Goal: Task Accomplishment & Management: Use online tool/utility

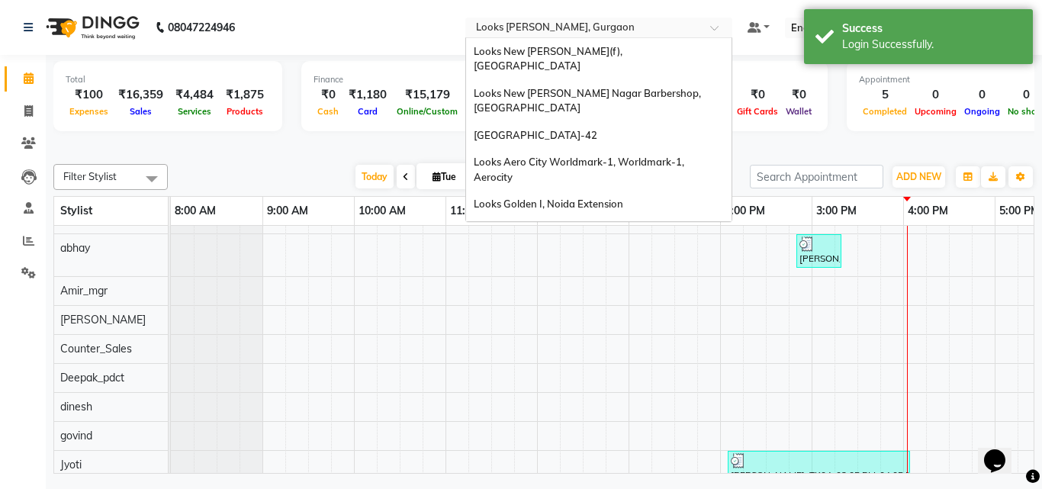
click at [709, 30] on div at bounding box center [598, 28] width 267 height 15
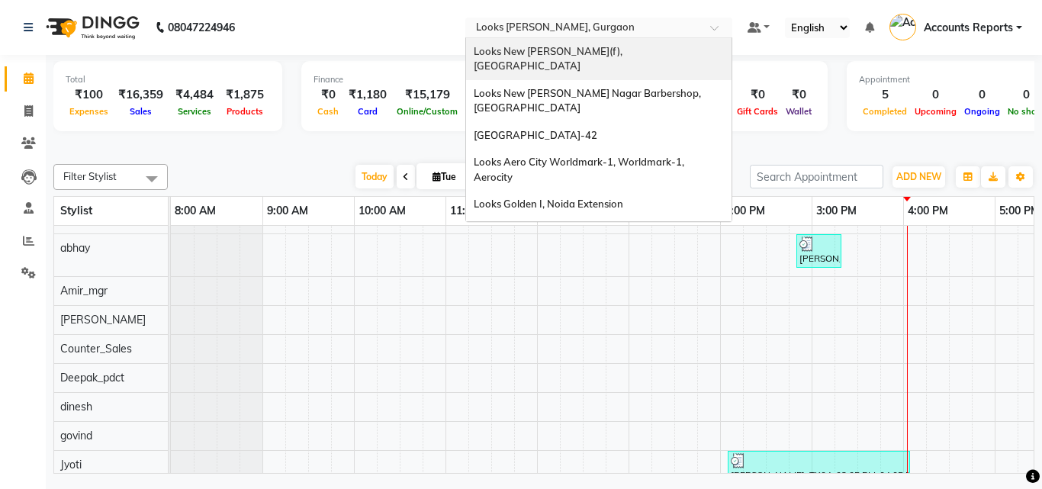
click at [656, 24] on input "text" at bounding box center [583, 28] width 221 height 15
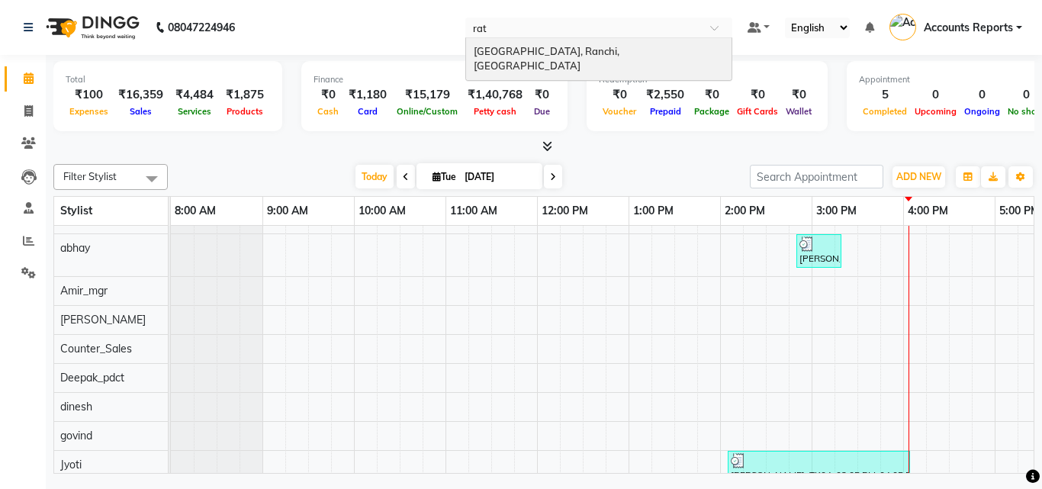
type input "ratu"
click at [567, 43] on div "[GEOGRAPHIC_DATA], Ranchi, [GEOGRAPHIC_DATA]" at bounding box center [599, 59] width 266 height 42
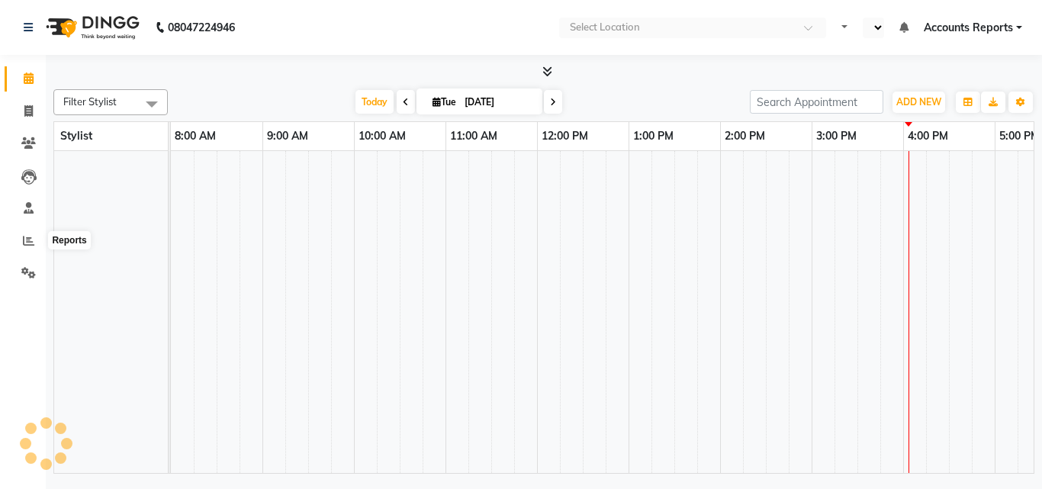
select select "en"
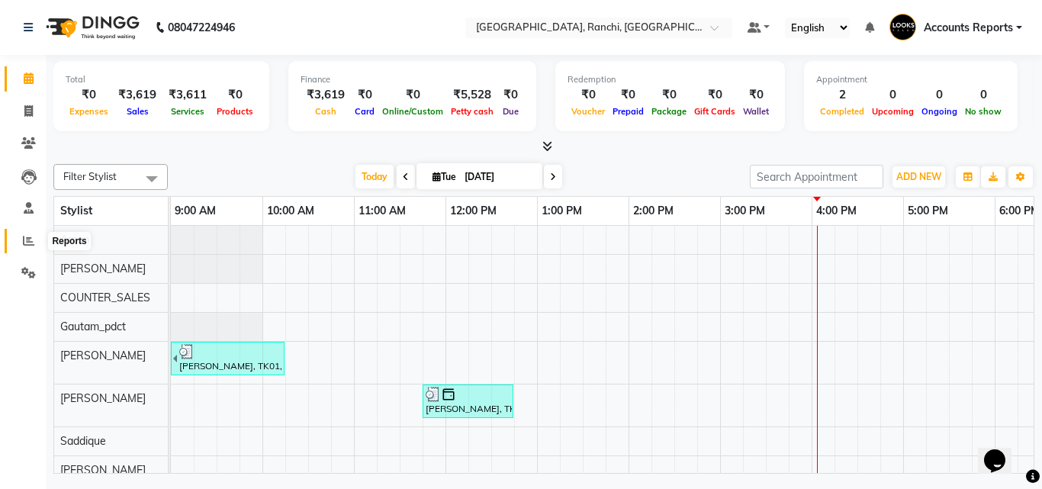
click at [27, 243] on icon at bounding box center [28, 240] width 11 height 11
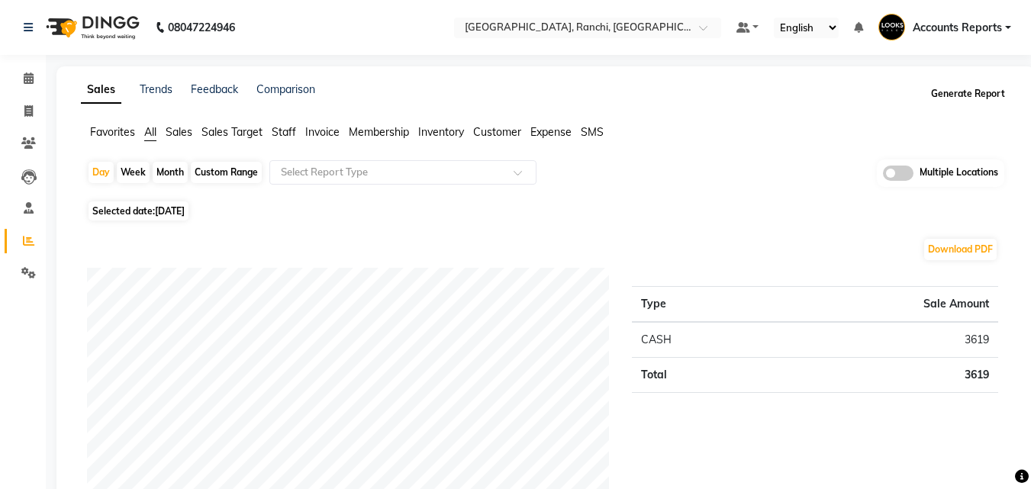
click at [965, 92] on button "Generate Report" at bounding box center [968, 93] width 82 height 21
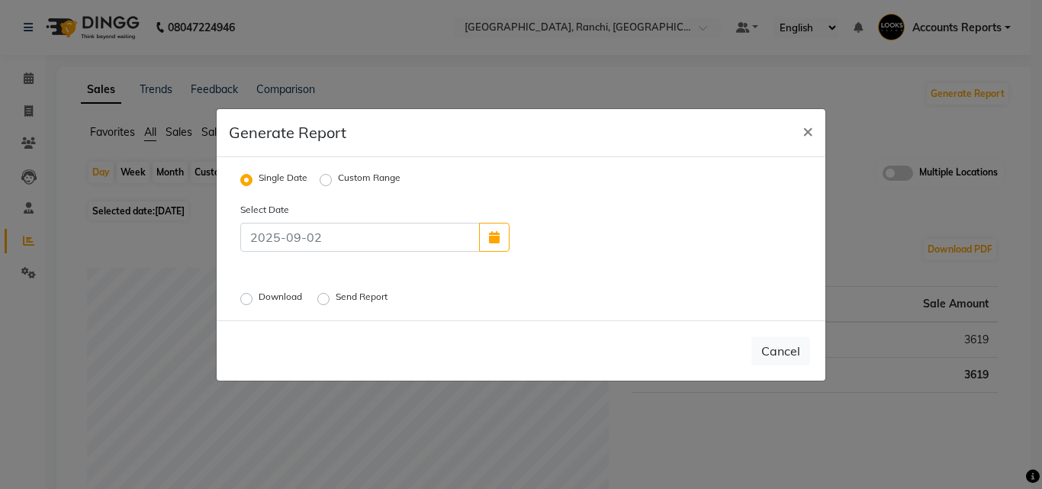
click at [338, 178] on label "Custom Range" at bounding box center [369, 180] width 63 height 18
click at [326, 178] on input "Custom Range" at bounding box center [328, 179] width 11 height 11
radio input "true"
select select "9"
select select "2025"
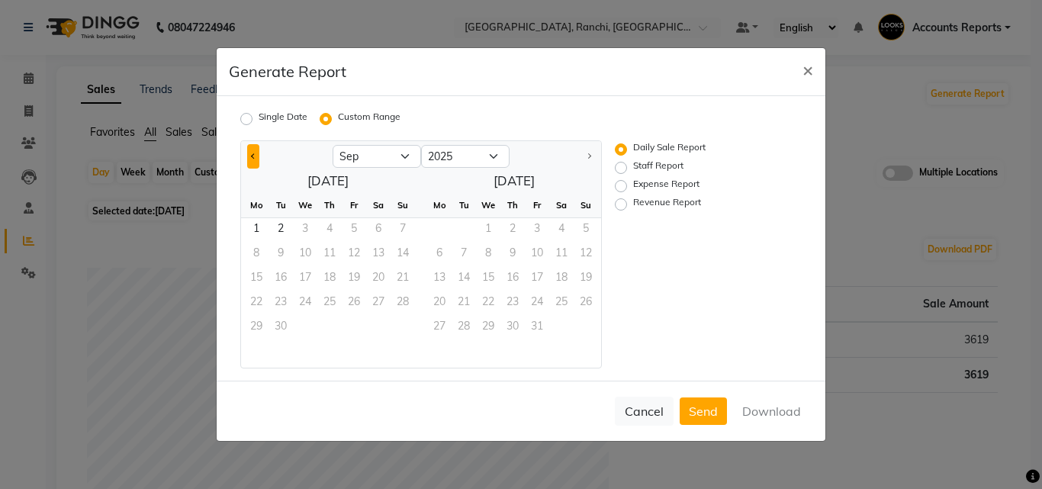
click at [253, 158] on span "Previous month" at bounding box center [253, 155] width 5 height 5
select select "7"
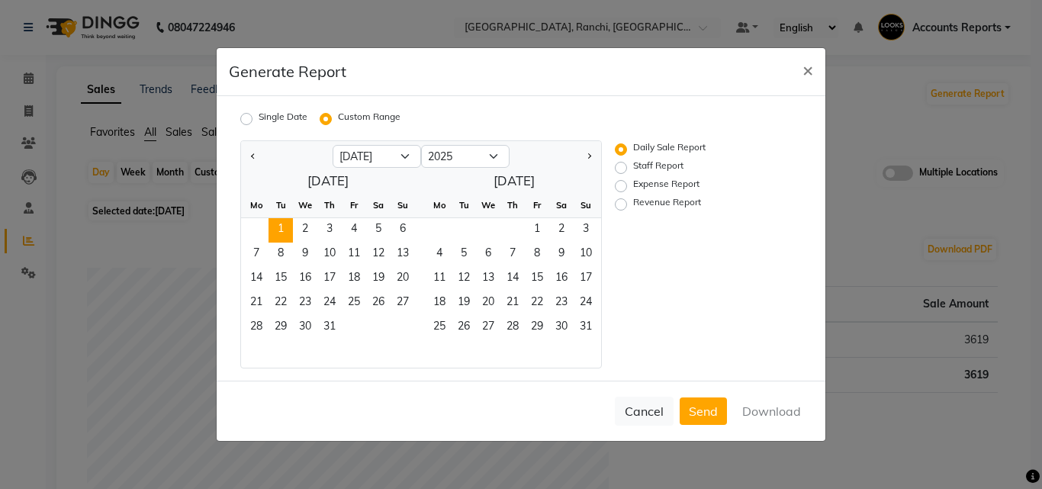
click at [275, 227] on span "1" at bounding box center [281, 230] width 24 height 24
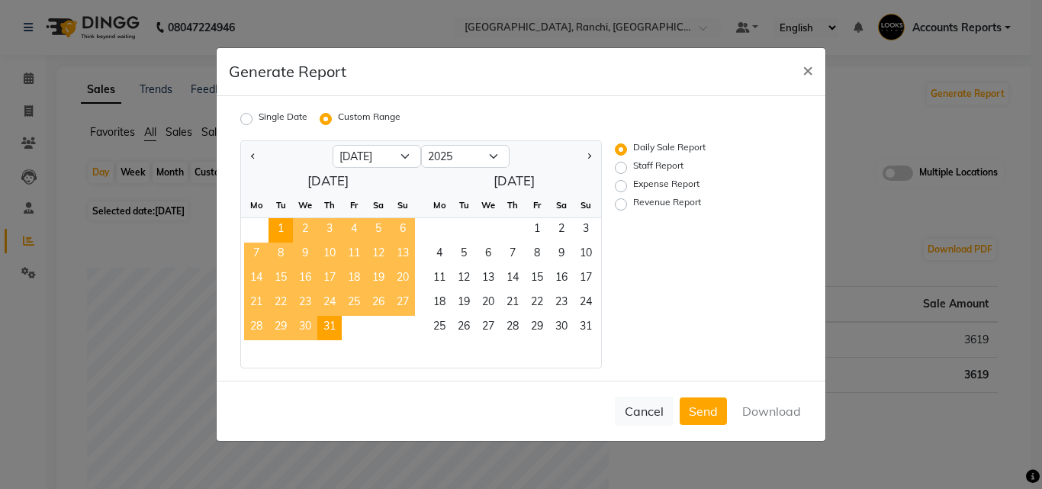
click at [325, 319] on span "31" at bounding box center [329, 328] width 24 height 24
click at [633, 201] on label "Revenue Report" at bounding box center [667, 204] width 68 height 18
click at [626, 201] on input "Revenue Report" at bounding box center [623, 204] width 11 height 11
radio input "true"
click at [786, 412] on button "Download" at bounding box center [771, 411] width 77 height 27
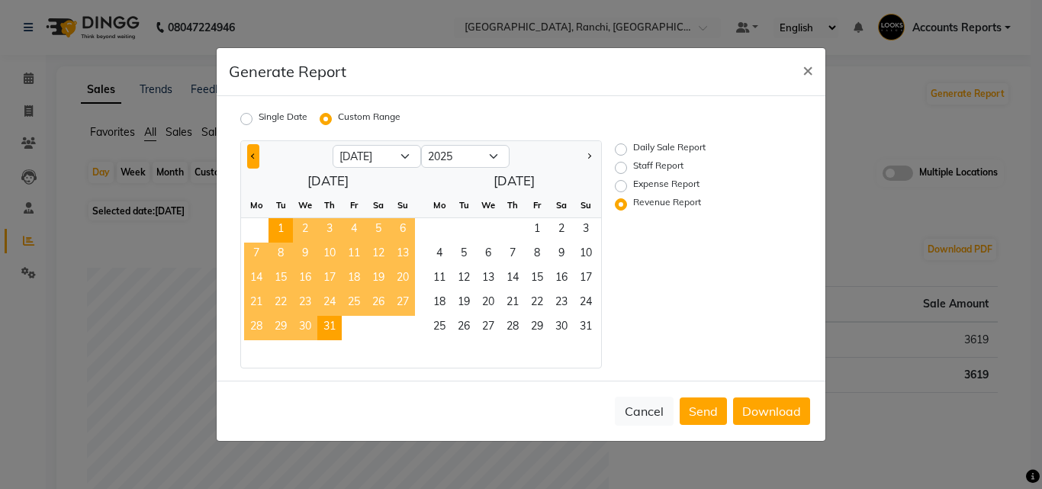
click at [256, 156] on span "Previous month" at bounding box center [253, 155] width 5 height 5
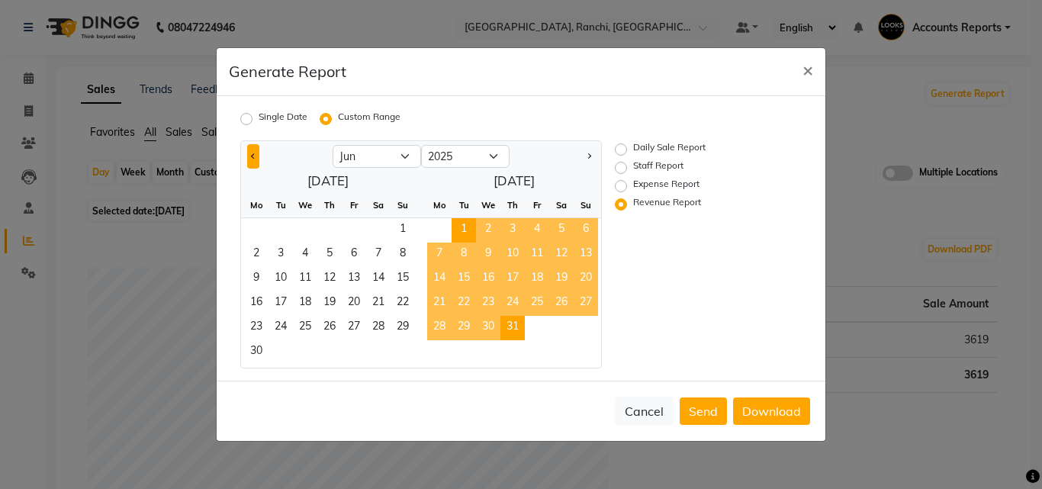
click at [255, 157] on span "Previous month" at bounding box center [253, 155] width 5 height 5
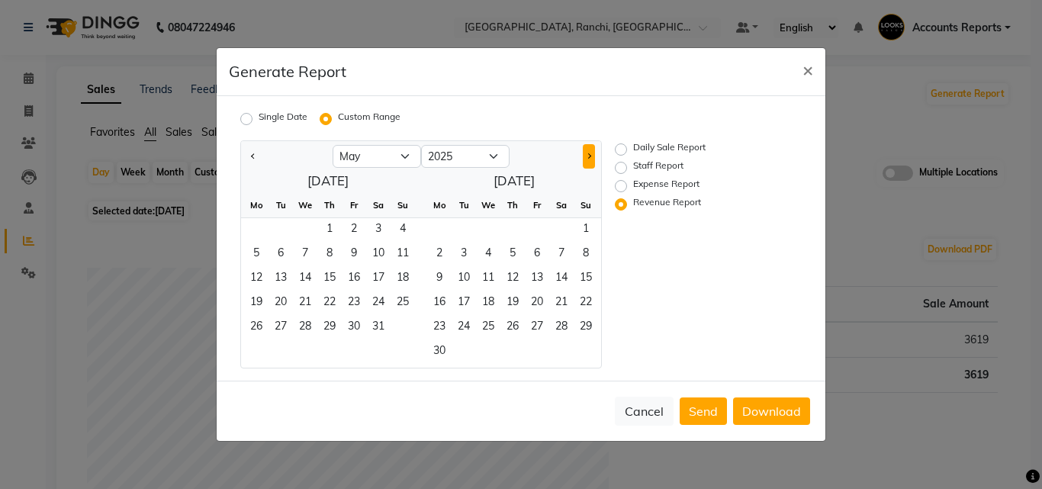
click at [587, 152] on button "Next month" at bounding box center [589, 156] width 12 height 24
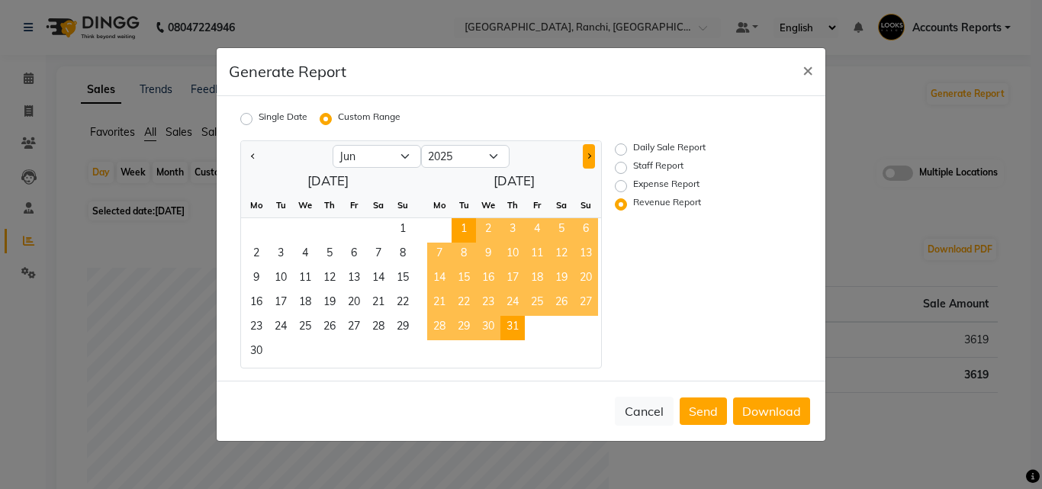
click at [587, 152] on button "Next month" at bounding box center [589, 156] width 12 height 24
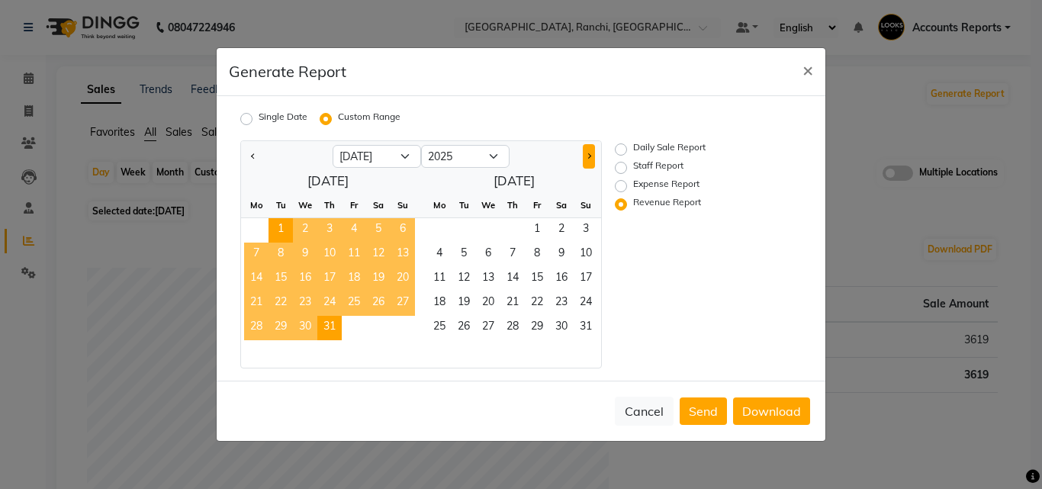
click at [587, 152] on button "Next month" at bounding box center [589, 156] width 12 height 24
select select "8"
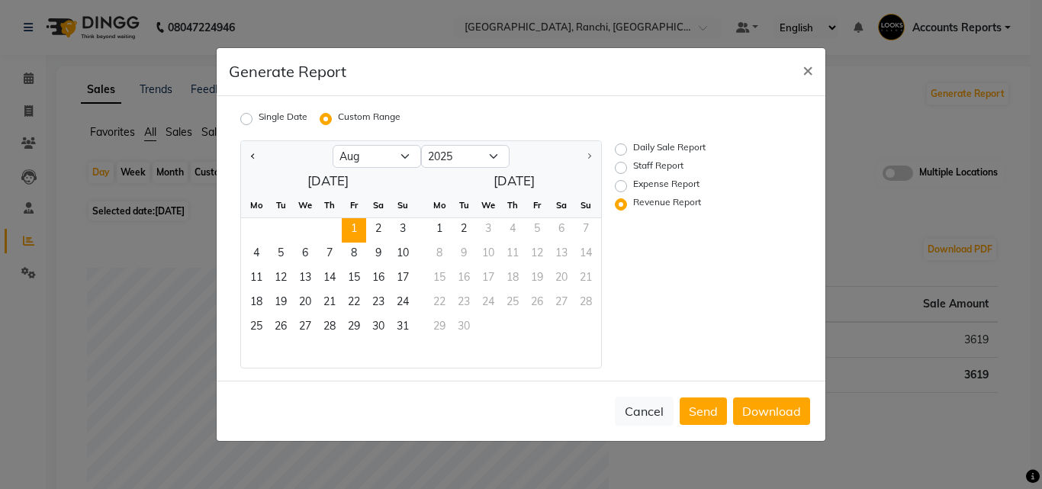
click at [349, 227] on span "1" at bounding box center [354, 230] width 24 height 24
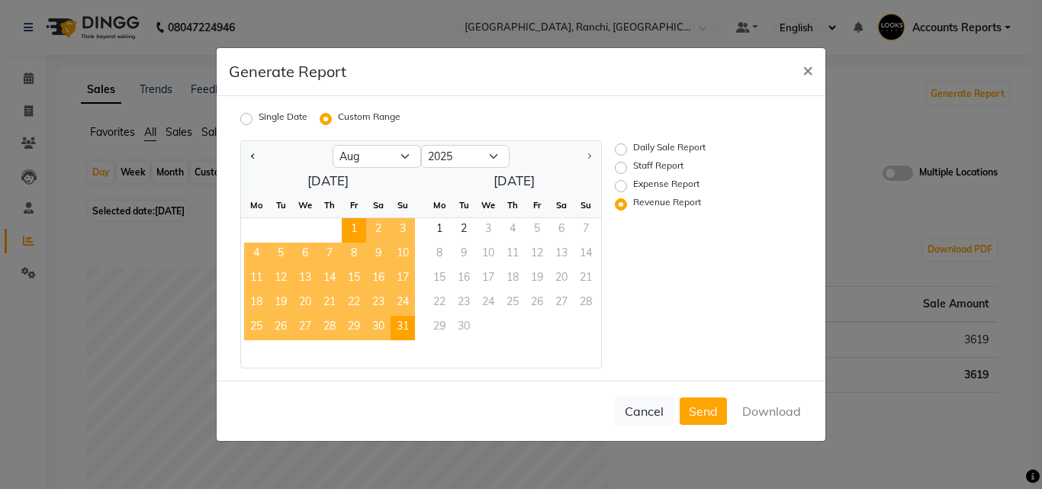
click at [394, 323] on span "31" at bounding box center [403, 328] width 24 height 24
click at [779, 415] on button "Download" at bounding box center [771, 411] width 77 height 27
click at [639, 414] on button "Cancel" at bounding box center [644, 411] width 59 height 29
